Goal: Task Accomplishment & Management: Complete application form

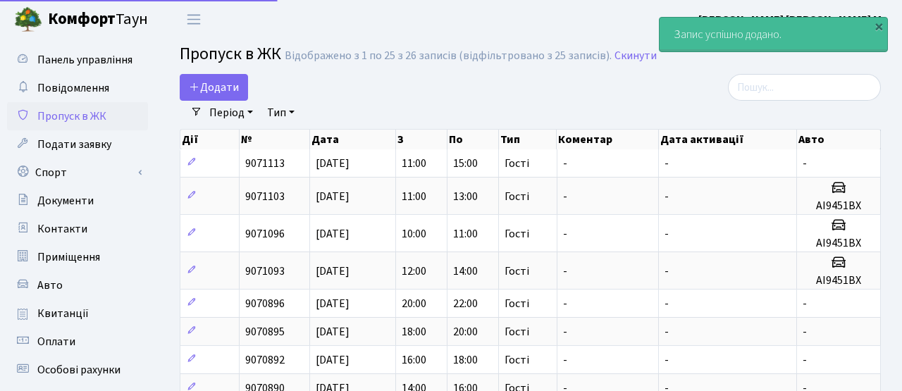
select select "25"
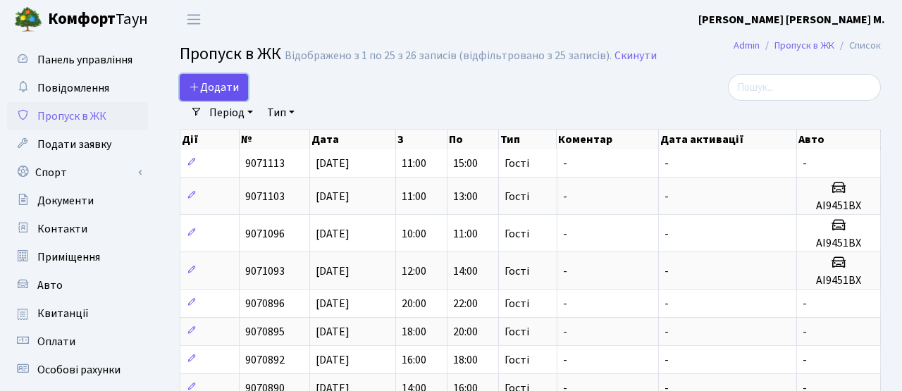
click at [233, 81] on span "Додати" at bounding box center [214, 87] width 50 height 15
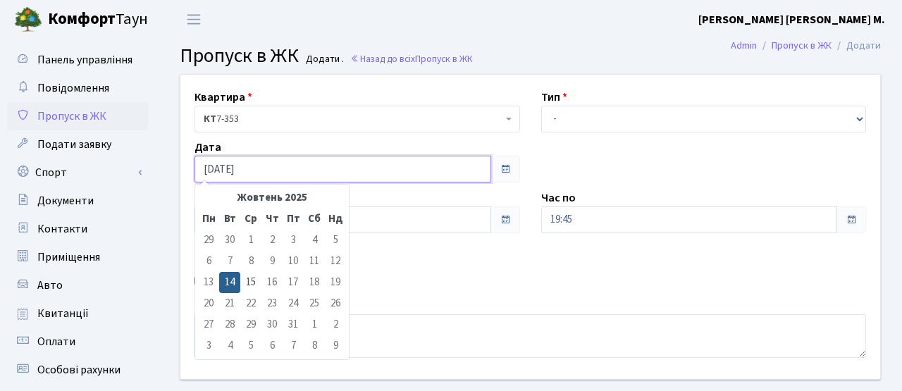
click at [244, 160] on input "[DATE]" at bounding box center [342, 169] width 297 height 27
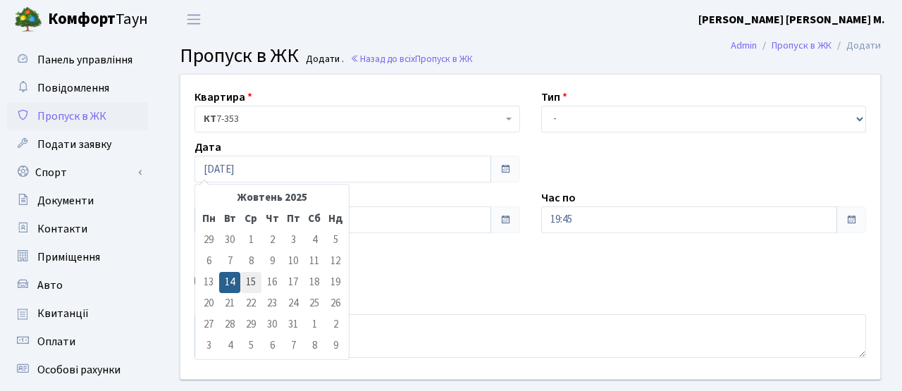
click at [249, 281] on td "15" at bounding box center [250, 282] width 21 height 21
type input "[DATE]"
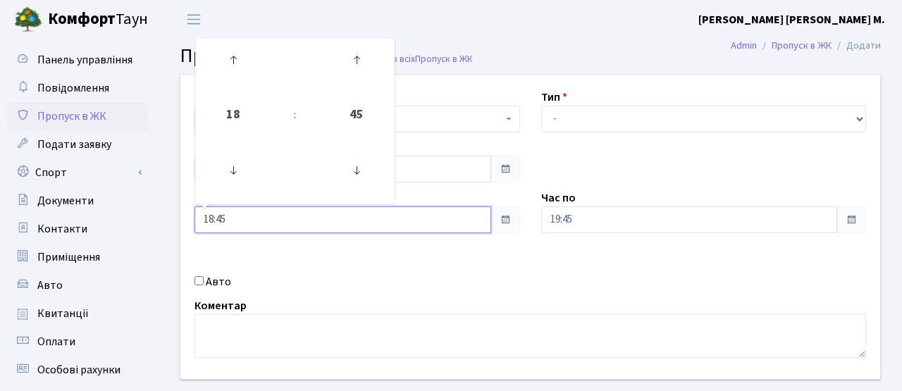
click at [245, 214] on input "18:45" at bounding box center [342, 219] width 297 height 27
drag, startPoint x: 237, startPoint y: 221, endPoint x: 137, endPoint y: 219, distance: 100.7
click at [137, 219] on div "Панель управління Повідомлення Пропуск в ЖК Подати заявку Спорт Бронювання Скар…" at bounding box center [451, 319] width 902 height 560
type input "7"
type input "07:30"
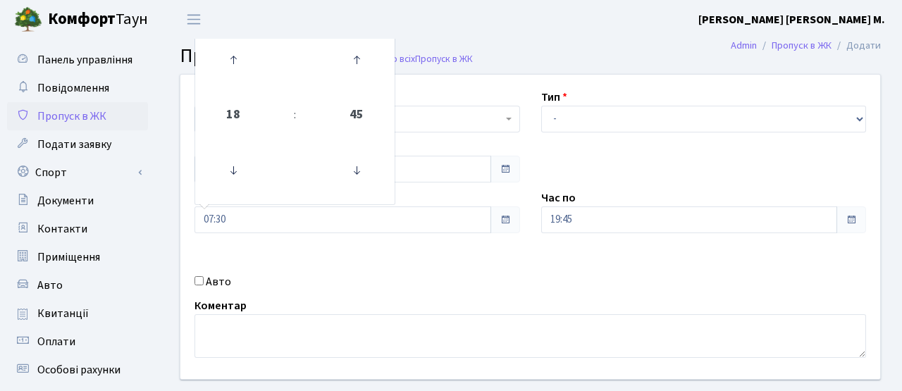
click at [318, 278] on div "Авто" at bounding box center [357, 281] width 347 height 17
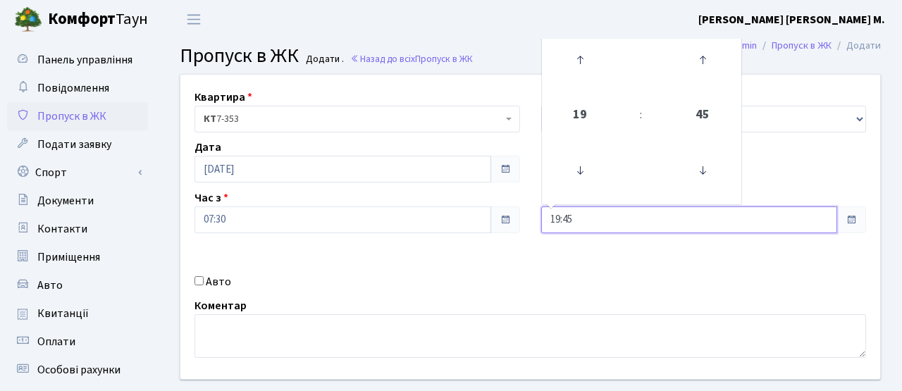
drag, startPoint x: 587, startPoint y: 218, endPoint x: 471, endPoint y: 221, distance: 116.2
click at [473, 218] on div "Квартира <b>КТ</b>&nbsp;&nbsp;&nbsp;&nbsp;7-353 <b>КТ</b>&nbsp;&nbsp;&nbsp;&nbs…" at bounding box center [530, 227] width 721 height 304
type input "09:00"
click at [547, 282] on div "Квартира <b>КТ</b>&nbsp;&nbsp;&nbsp;&nbsp;7-353 <b>КТ</b>&nbsp;&nbsp;&nbsp;&nbs…" at bounding box center [530, 227] width 721 height 304
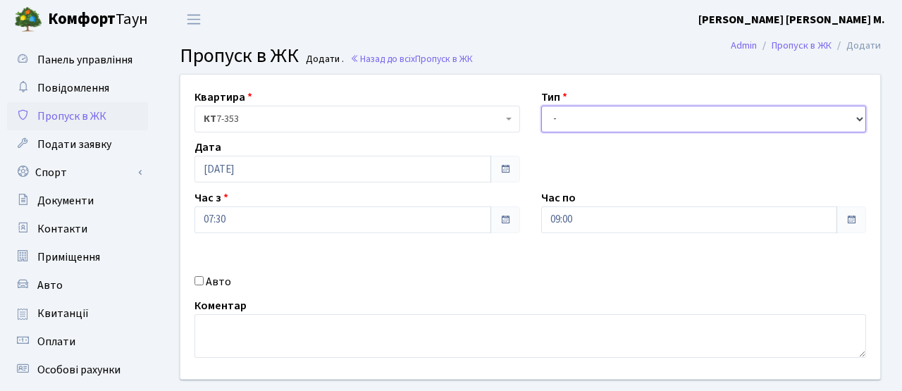
click at [575, 115] on select "- Доставка Таксі Гості Сервіс" at bounding box center [703, 119] width 325 height 27
select select "3"
click at [541, 106] on select "- Доставка Таксі Гості Сервіс" at bounding box center [703, 119] width 325 height 27
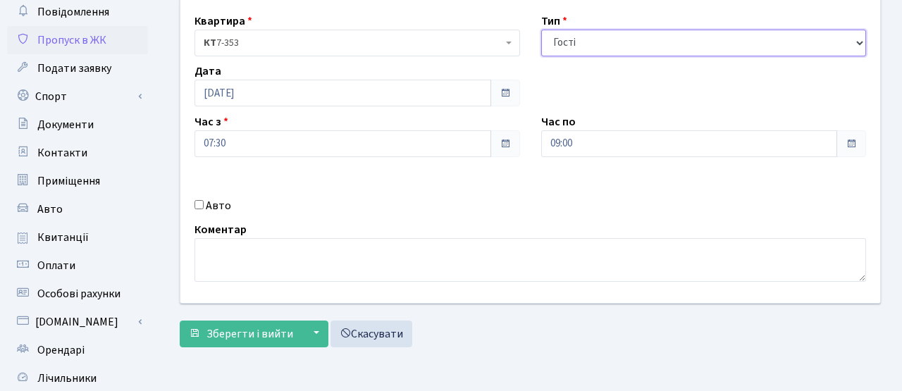
scroll to position [218, 0]
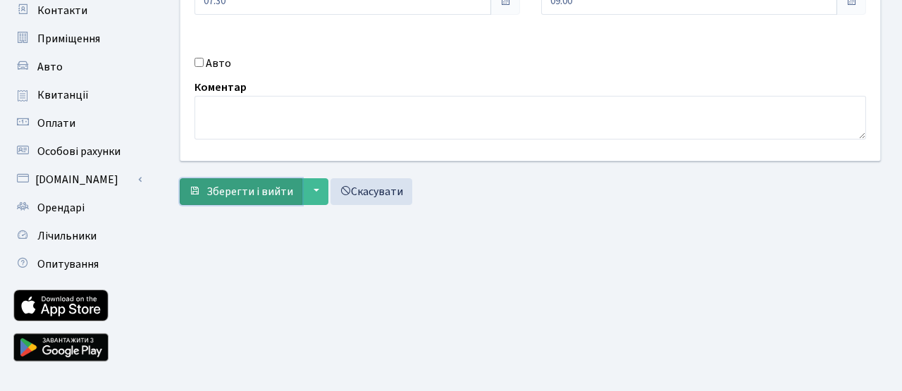
click at [268, 193] on span "Зберегти і вийти" at bounding box center [249, 191] width 87 height 15
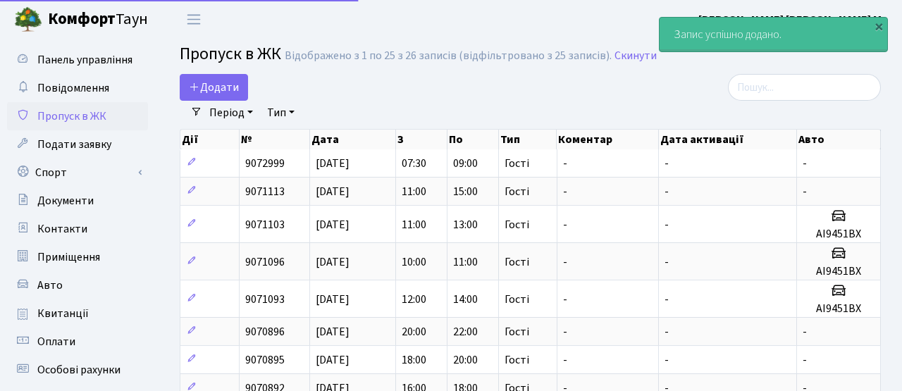
select select "25"
